Goal: Task Accomplishment & Management: Use online tool/utility

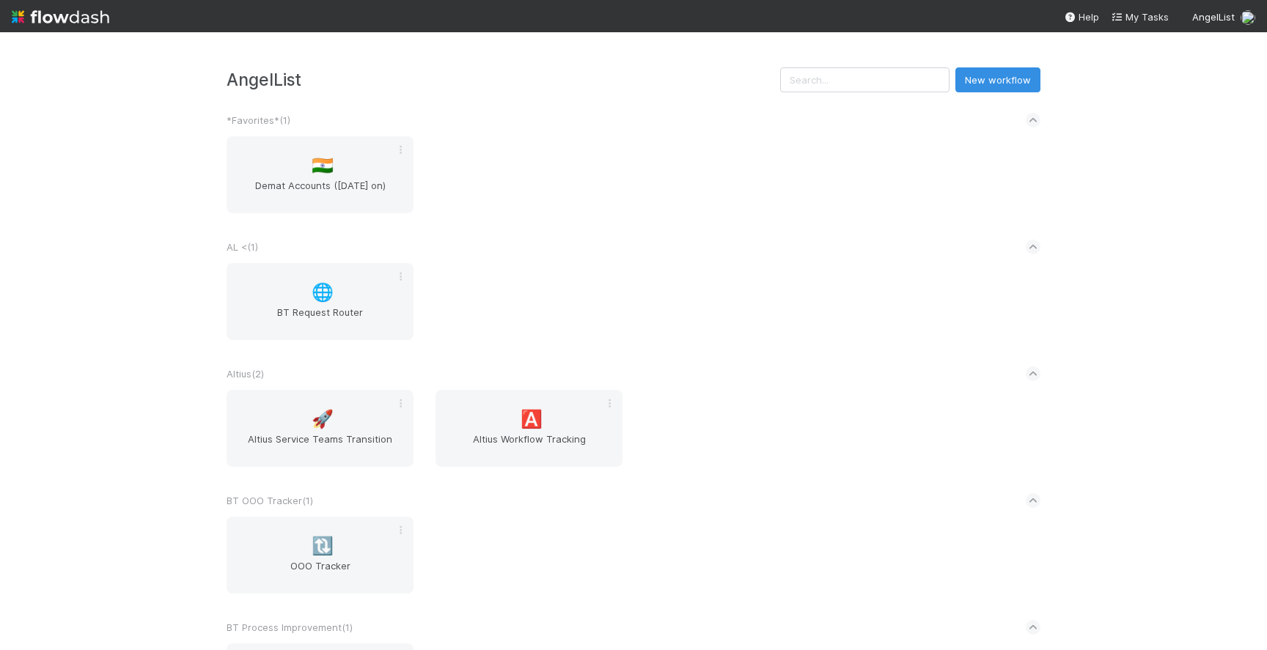
scroll to position [1682, 0]
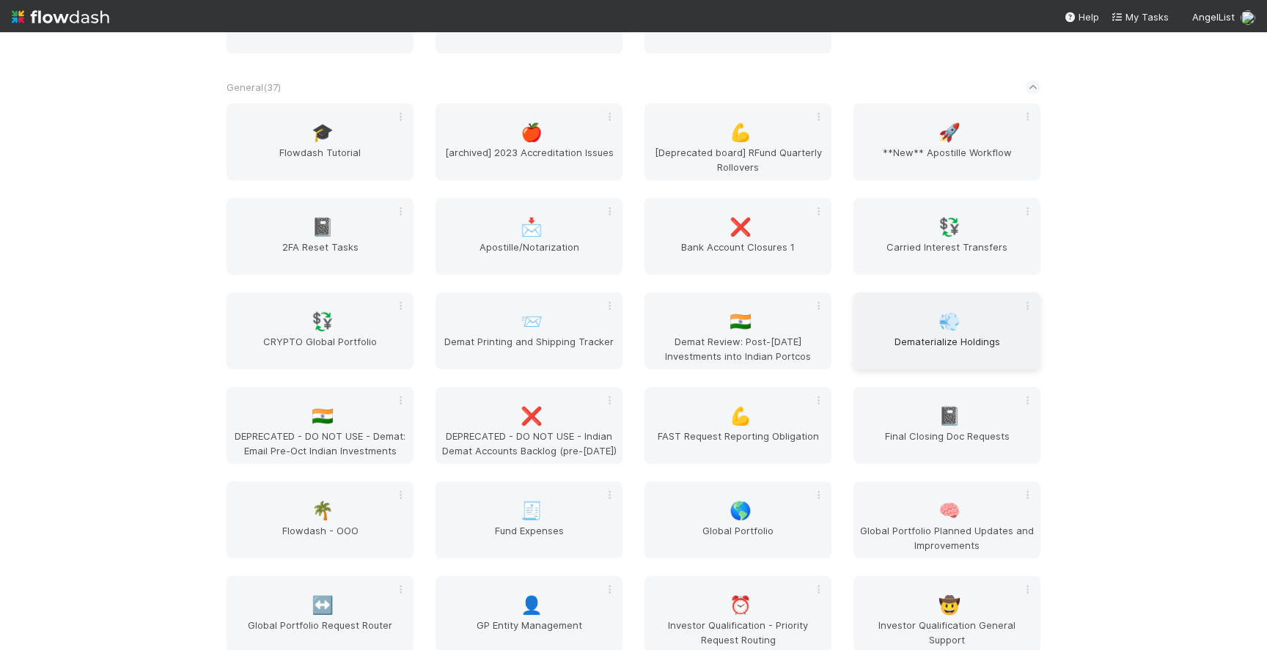
click at [951, 330] on span "💨" at bounding box center [950, 321] width 22 height 19
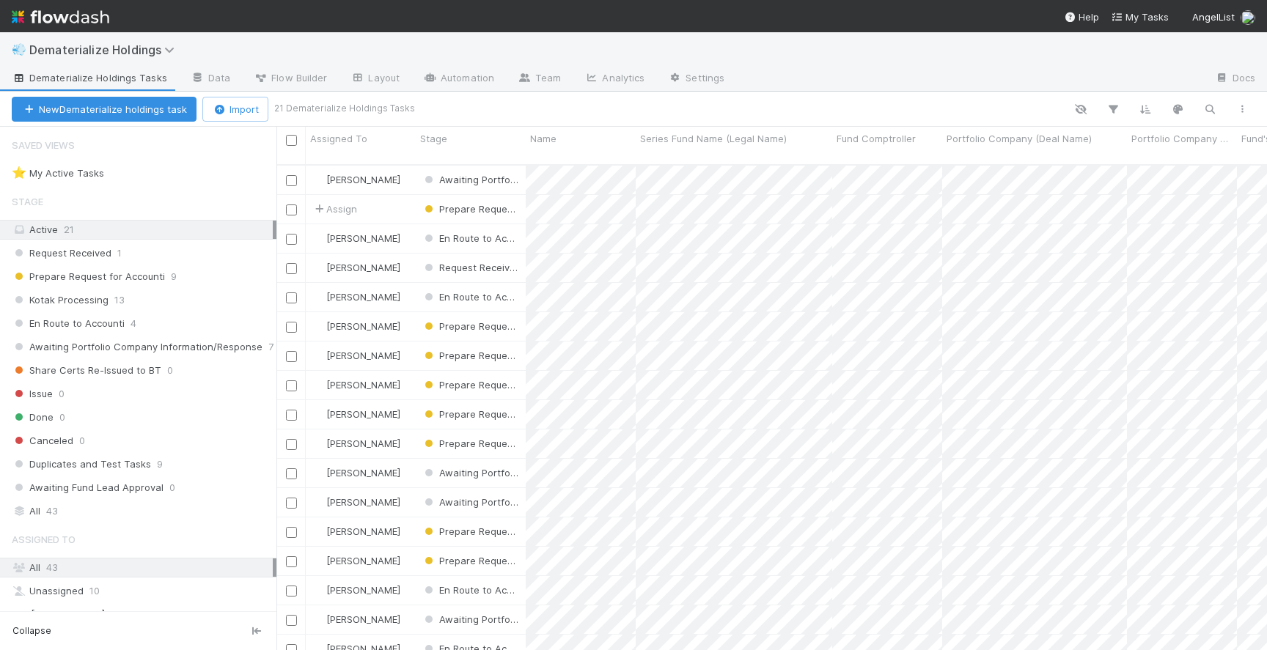
scroll to position [497, 991]
click at [199, 276] on div "Prepare Request for Accounti 9" at bounding box center [144, 277] width 265 height 18
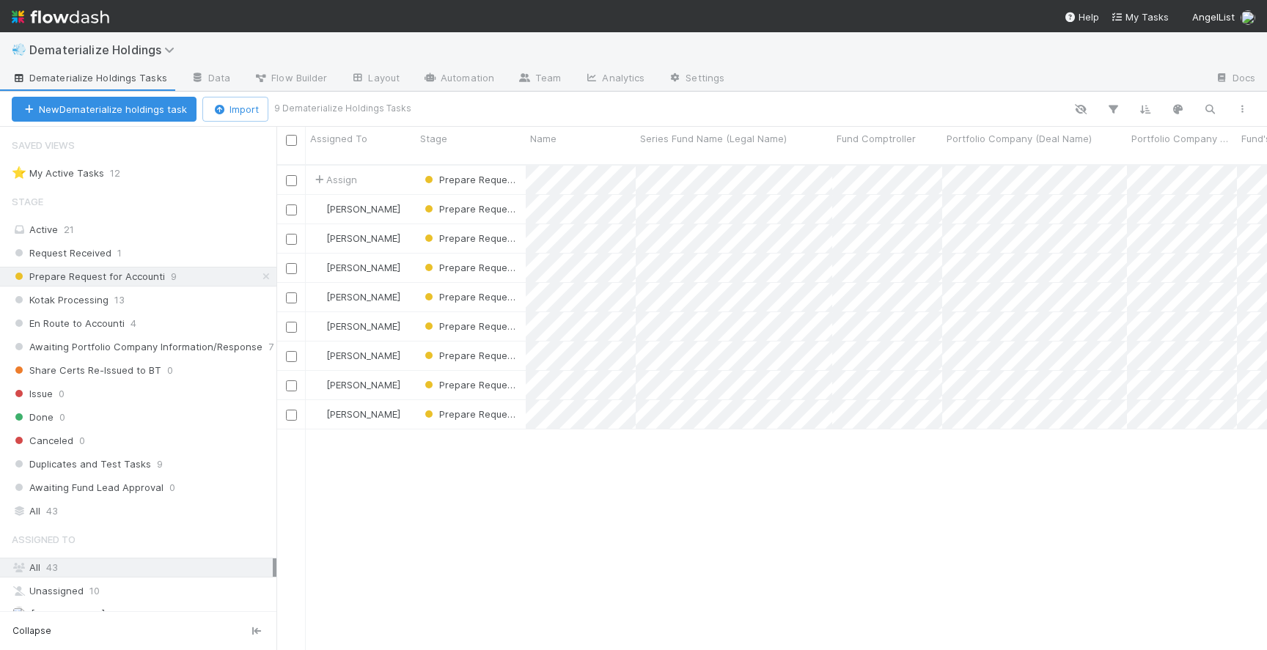
scroll to position [497, 991]
click at [406, 372] on div "[PERSON_NAME]" at bounding box center [361, 385] width 110 height 29
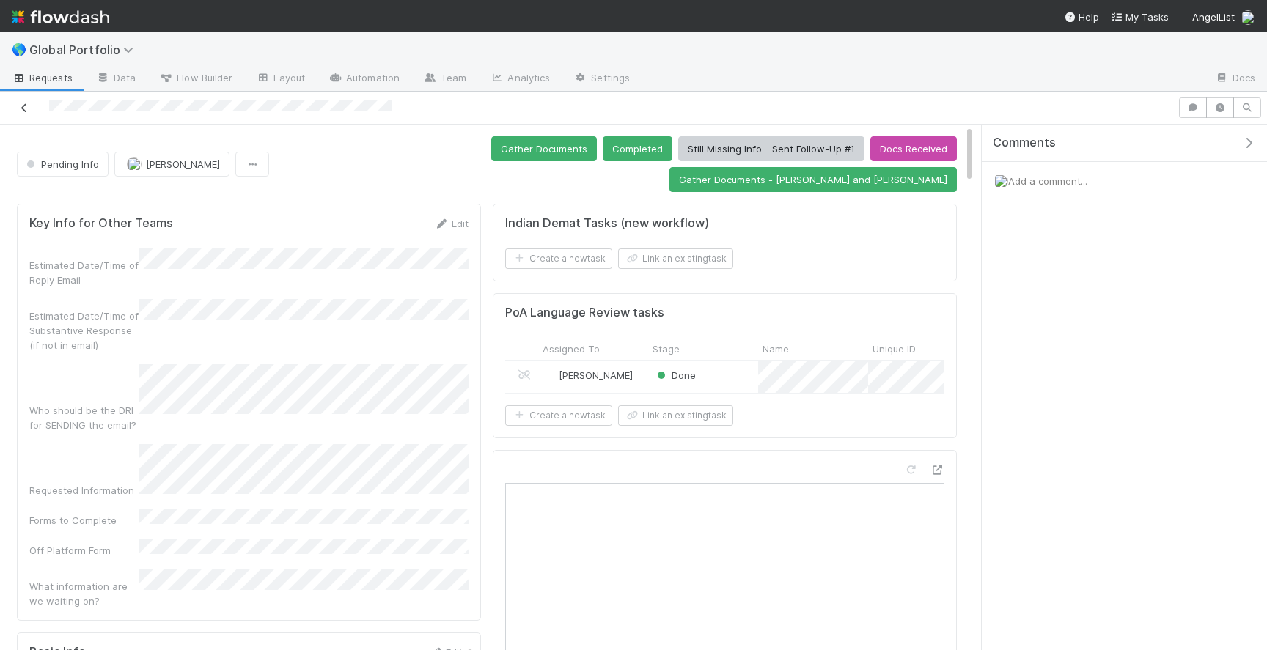
click at [21, 106] on icon at bounding box center [24, 108] width 15 height 10
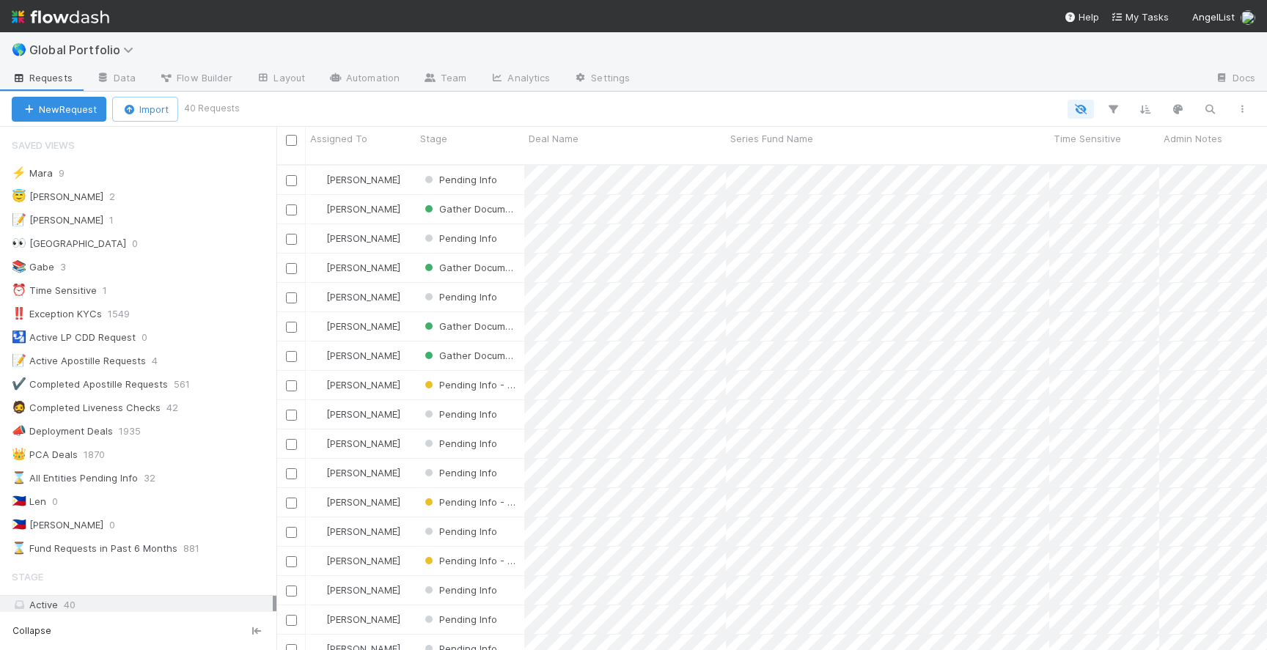
scroll to position [497, 991]
click at [161, 188] on div "😇 Jeremy 2" at bounding box center [144, 197] width 265 height 18
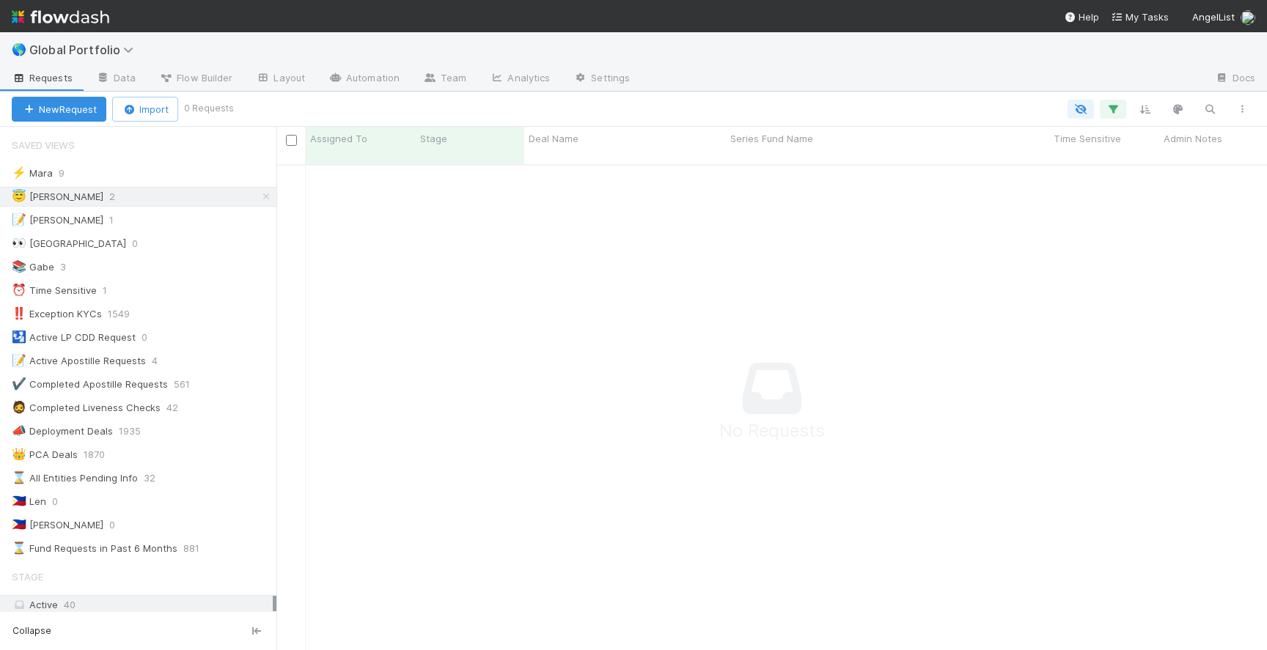
scroll to position [497, 991]
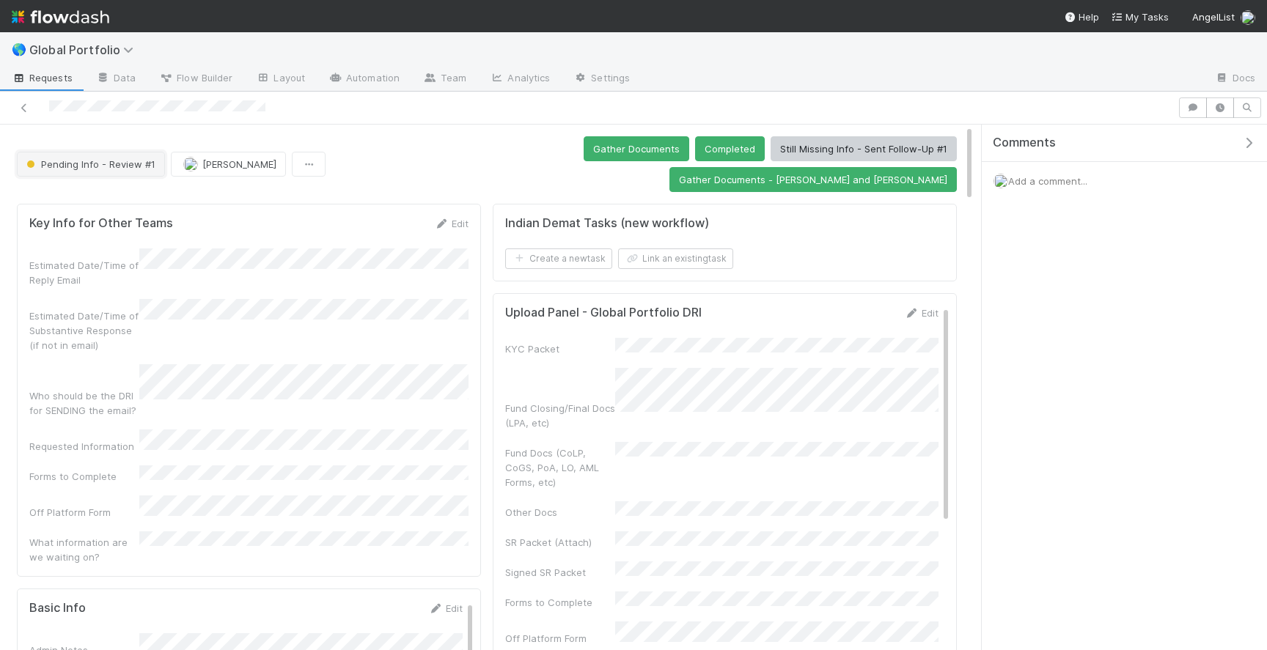
click at [97, 152] on button "Pending Info - Review #1" at bounding box center [91, 164] width 148 height 25
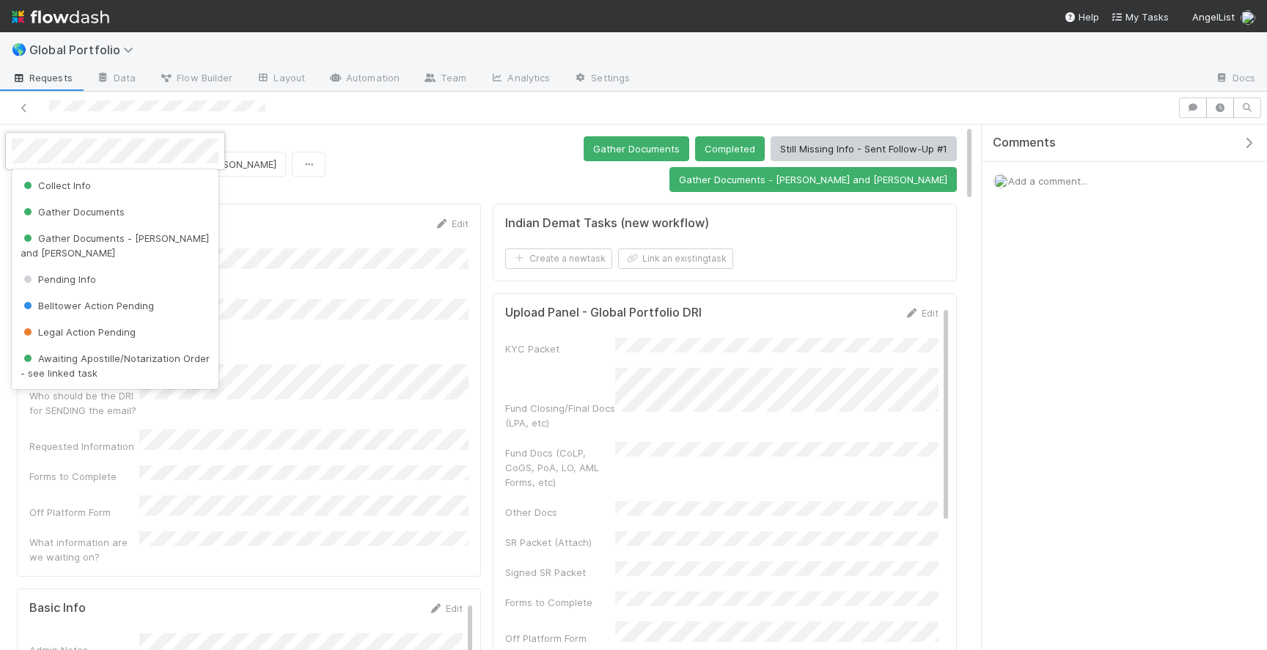
scroll to position [44, 0]
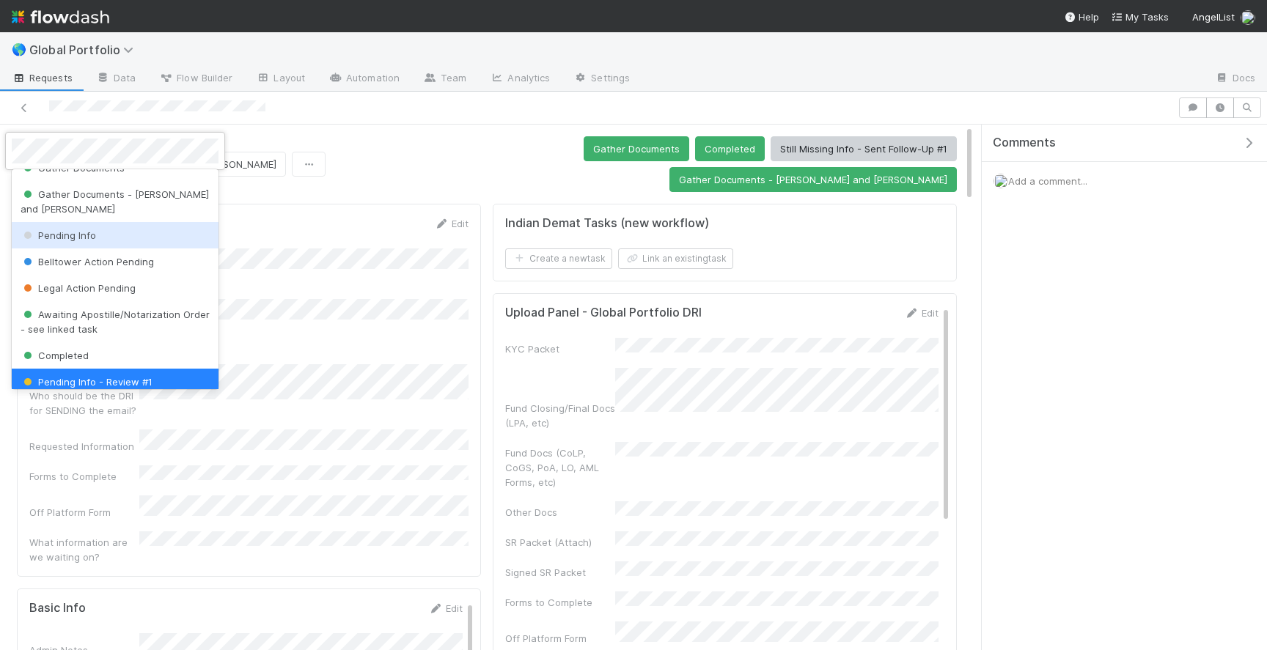
click at [120, 230] on div "Pending Info" at bounding box center [115, 235] width 207 height 26
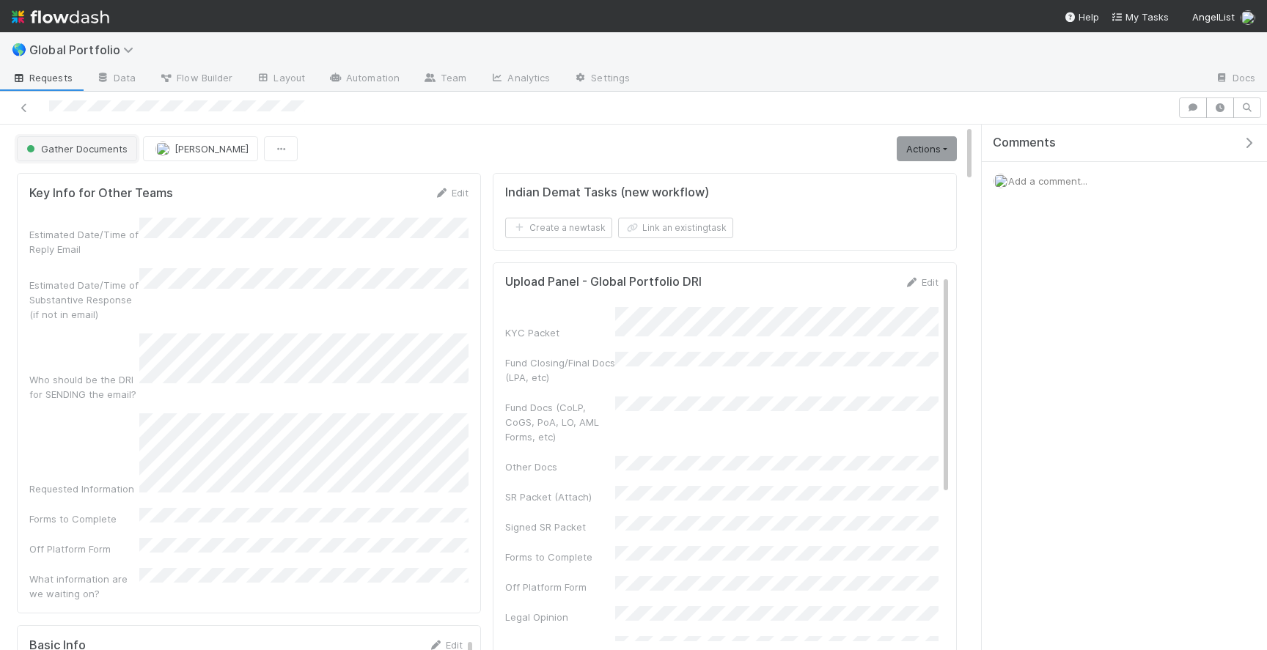
click at [98, 153] on span "Gather Documents" at bounding box center [75, 149] width 104 height 12
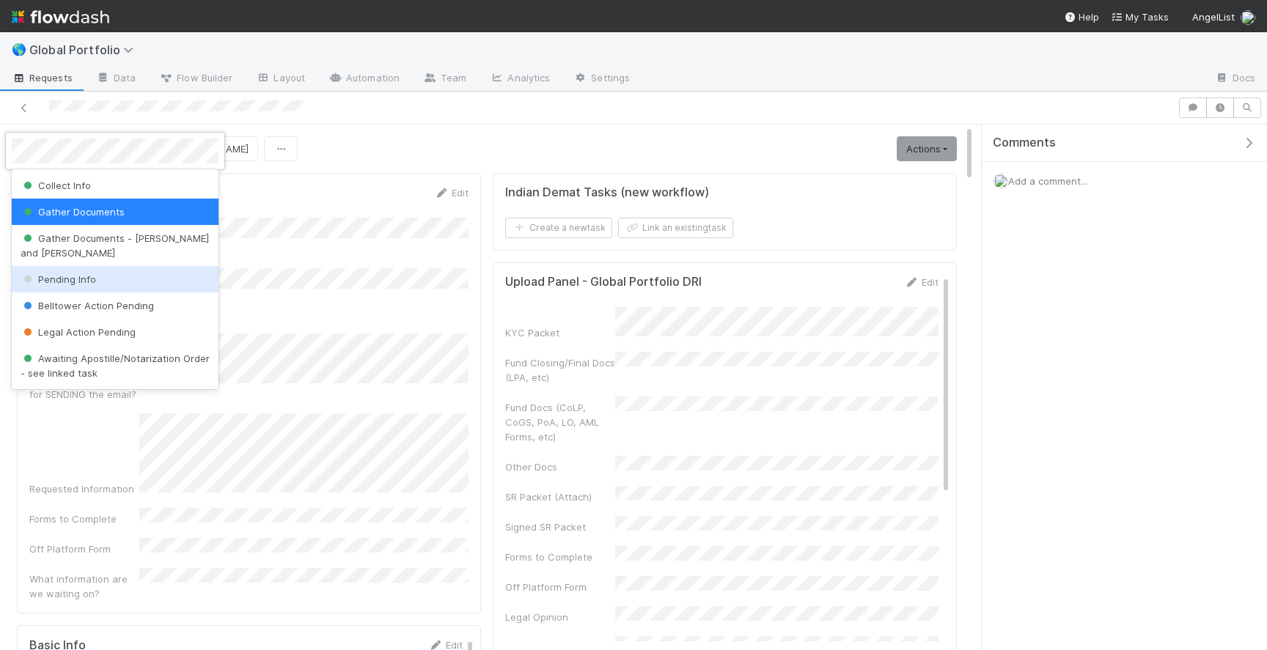
click at [89, 274] on span "Pending Info" at bounding box center [59, 280] width 76 height 12
